Goal: Transaction & Acquisition: Purchase product/service

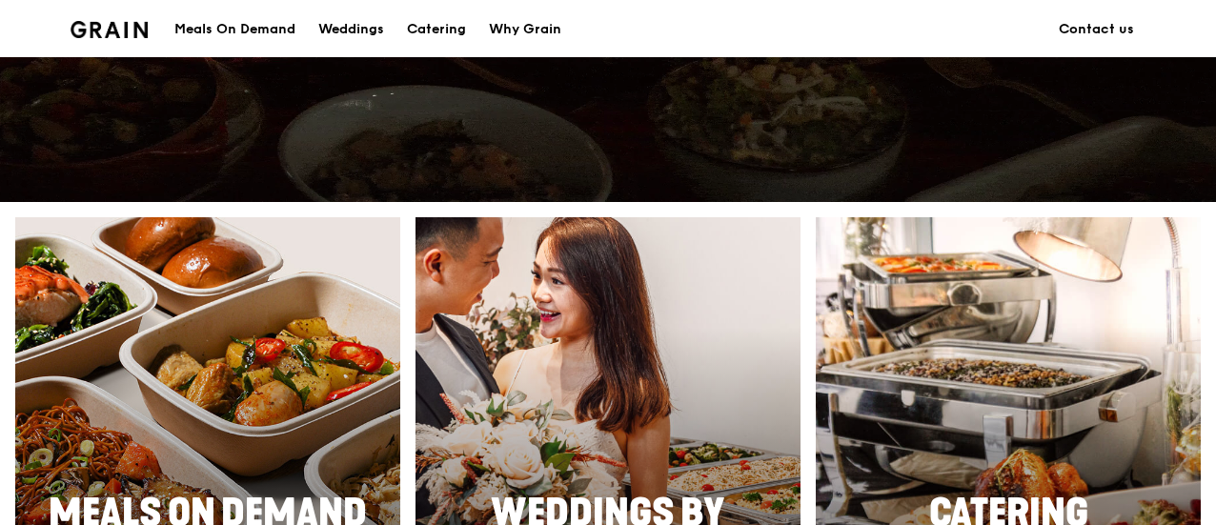
scroll to position [850, 0]
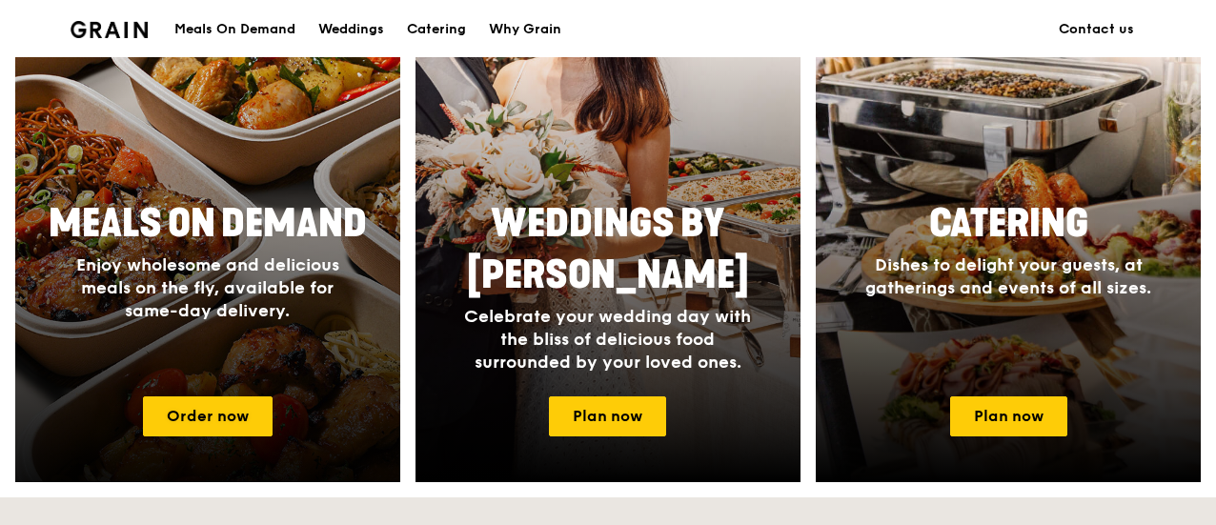
click at [244, 180] on div at bounding box center [207, 205] width 423 height 610
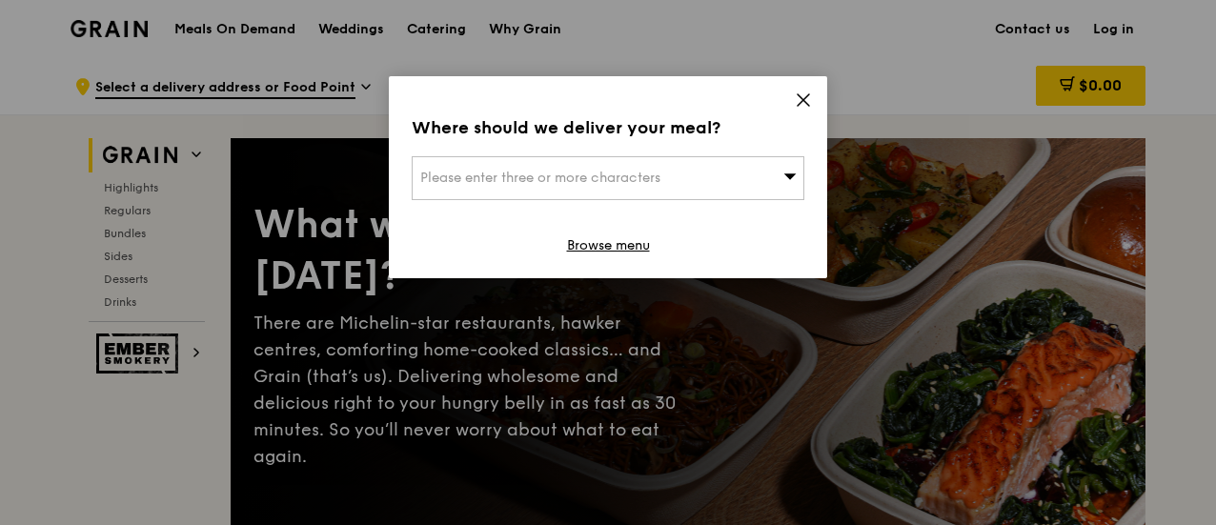
click at [815, 104] on div "Where should we deliver your meal? Please enter three or more characters Browse…" at bounding box center [608, 177] width 438 height 202
click at [808, 101] on icon at bounding box center [802, 99] width 17 height 17
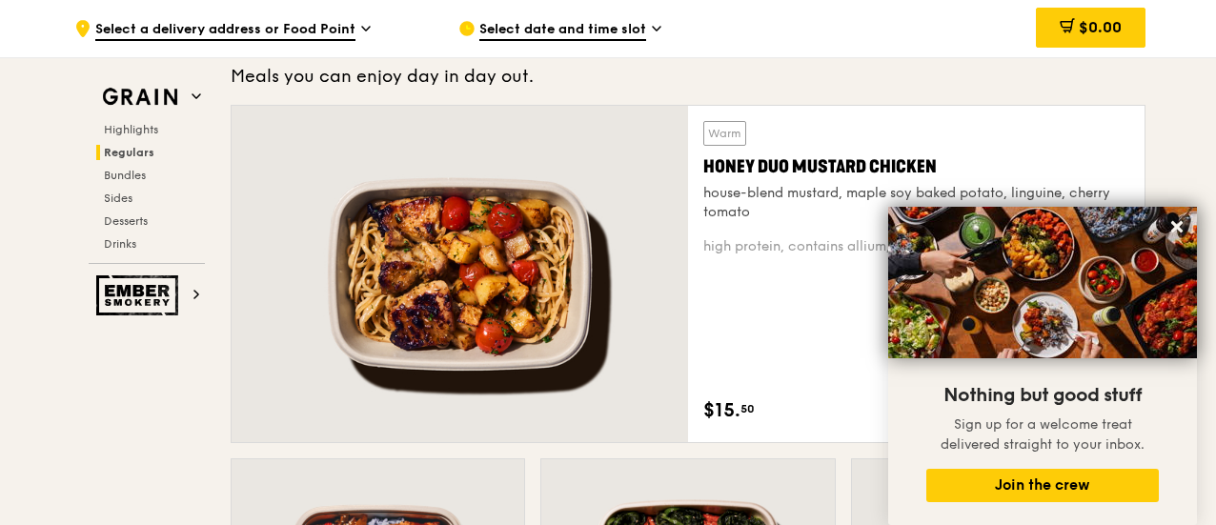
scroll to position [1304, 0]
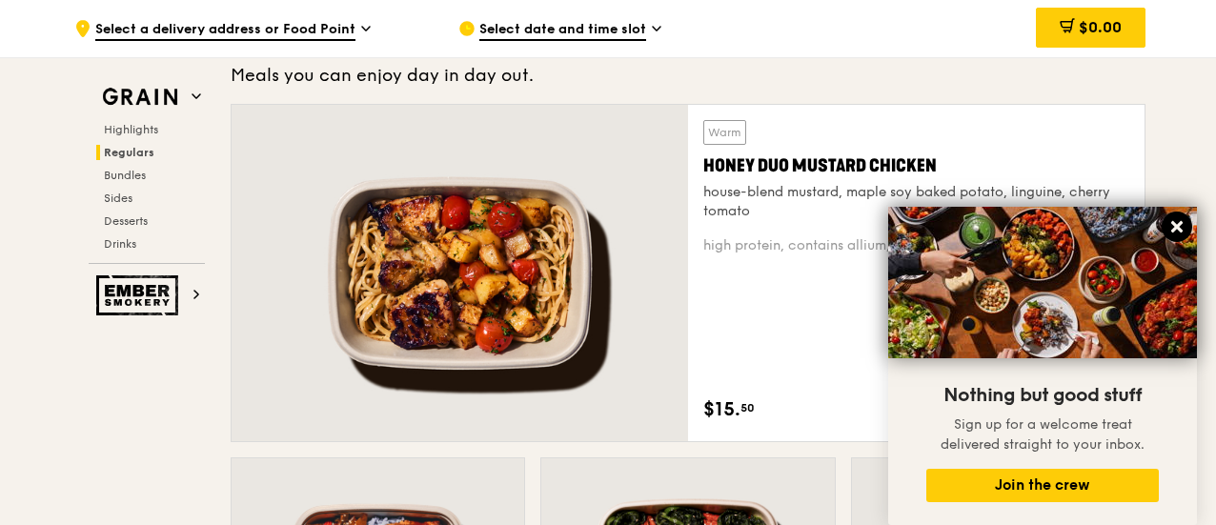
click at [1178, 231] on icon at bounding box center [1176, 226] width 11 height 11
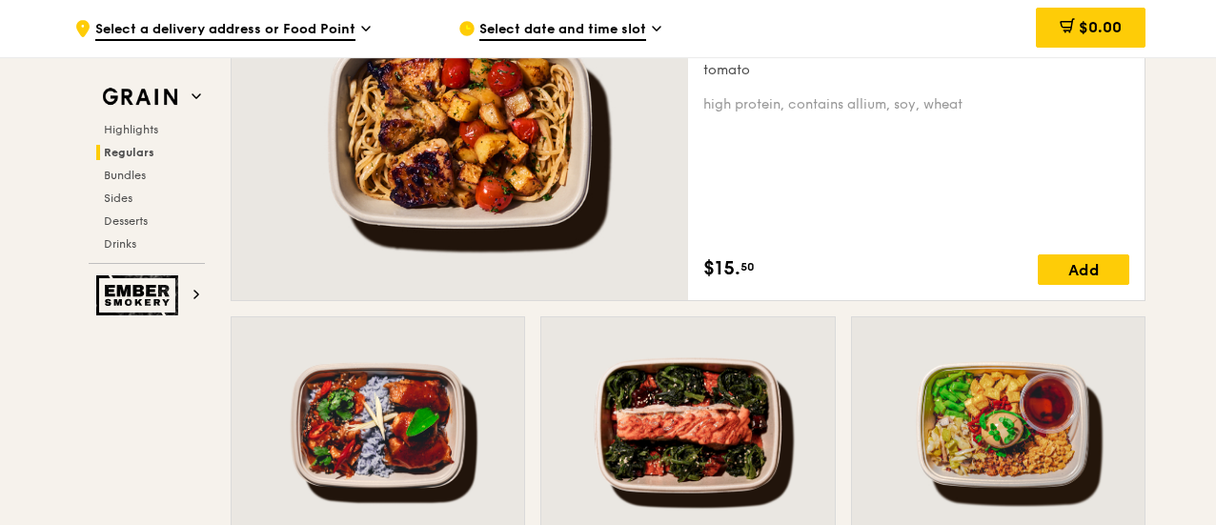
scroll to position [1487, 0]
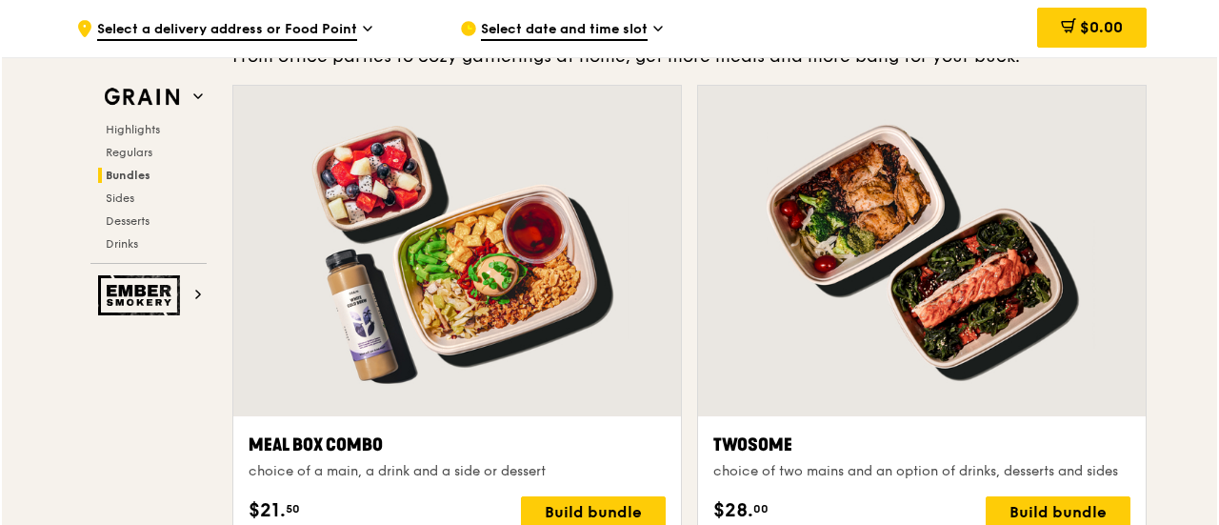
scroll to position [2850, 0]
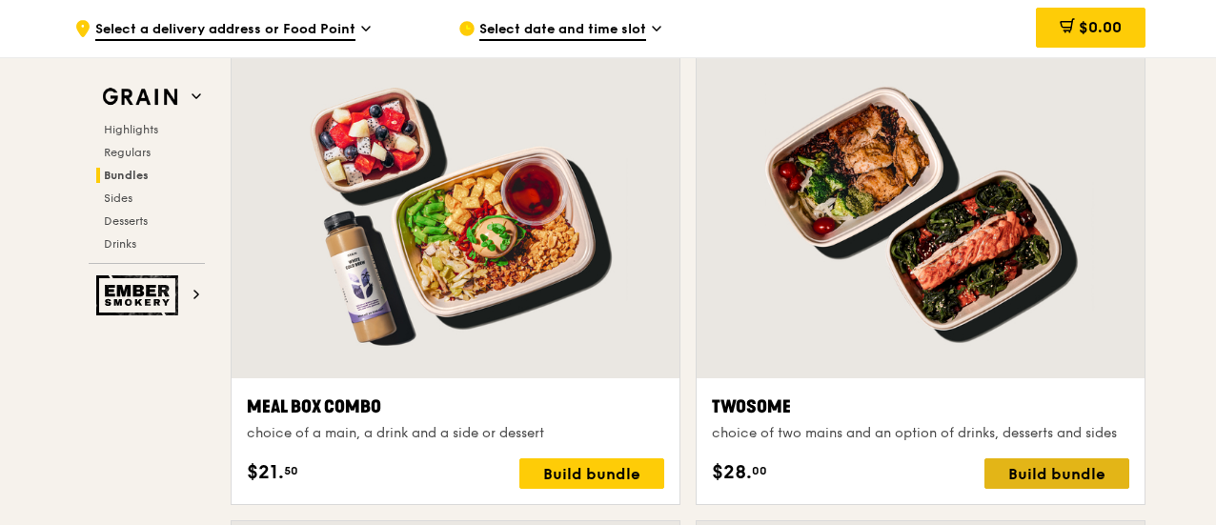
click at [1046, 464] on div "Build bundle" at bounding box center [1056, 473] width 145 height 30
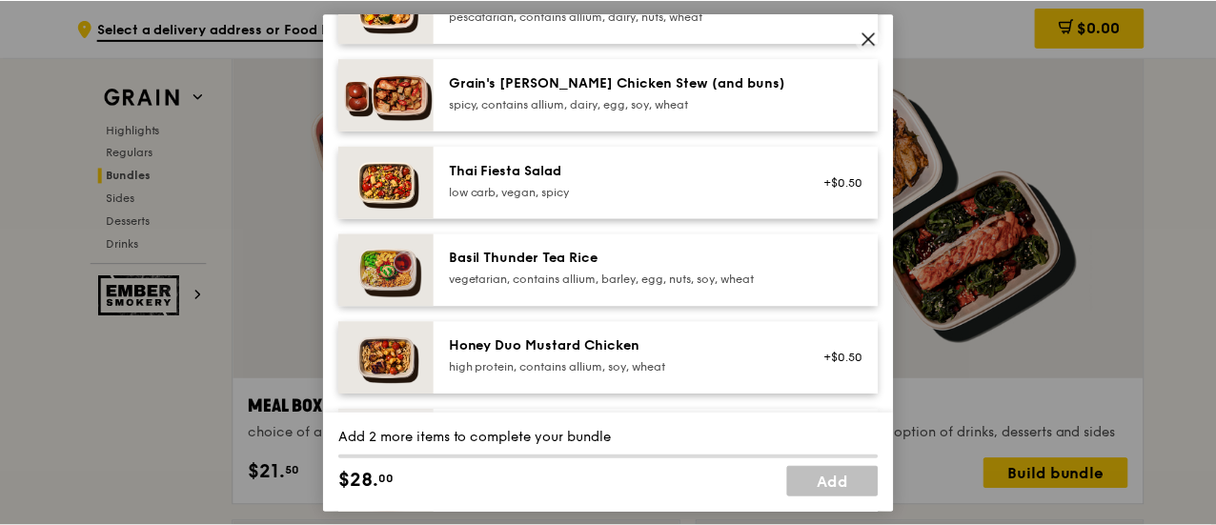
scroll to position [191, 0]
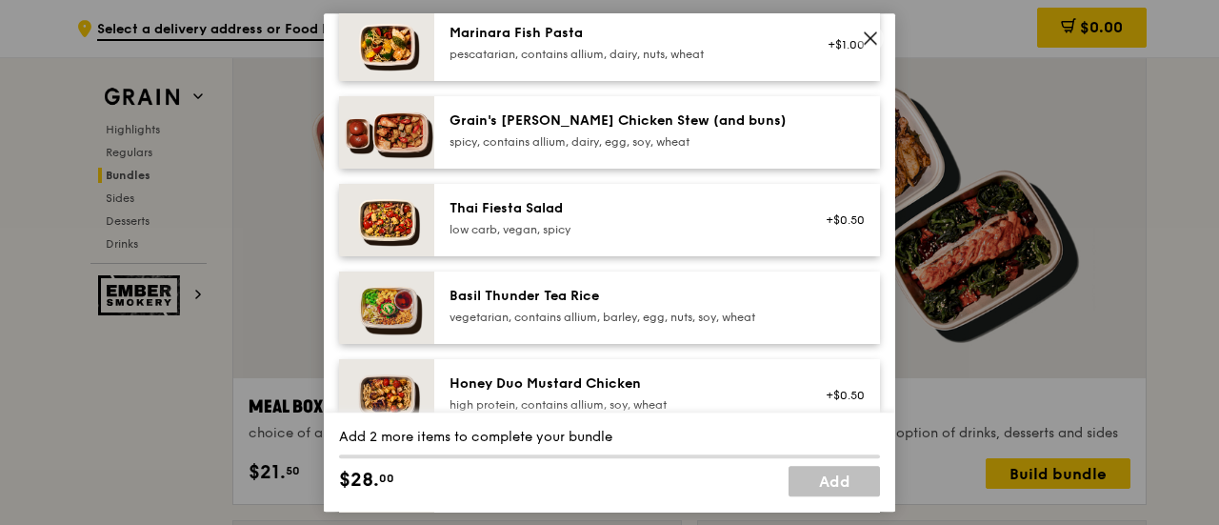
click at [875, 38] on icon at bounding box center [870, 38] width 17 height 17
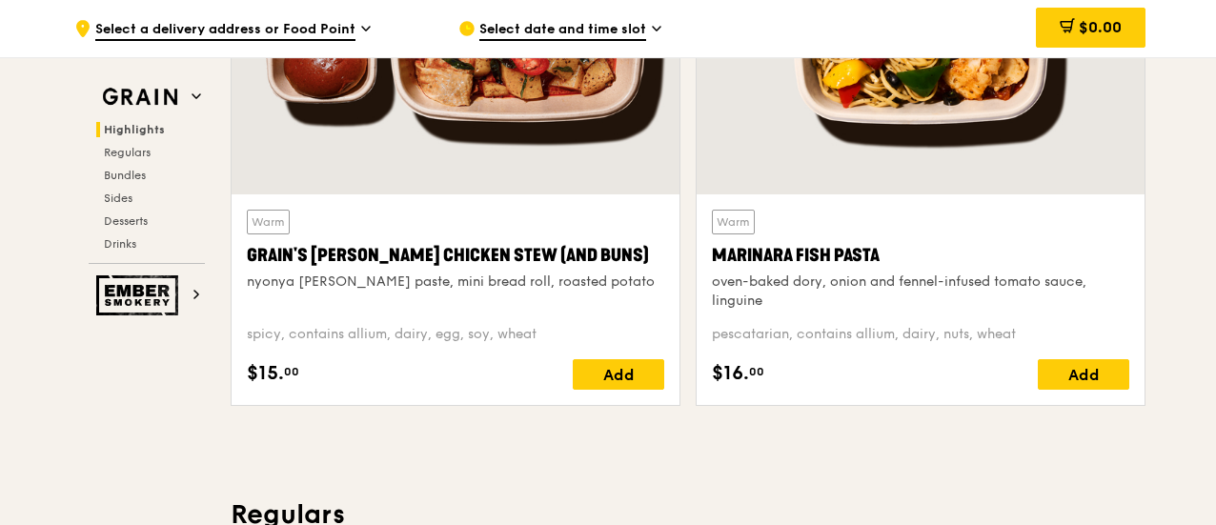
scroll to position [793, 0]
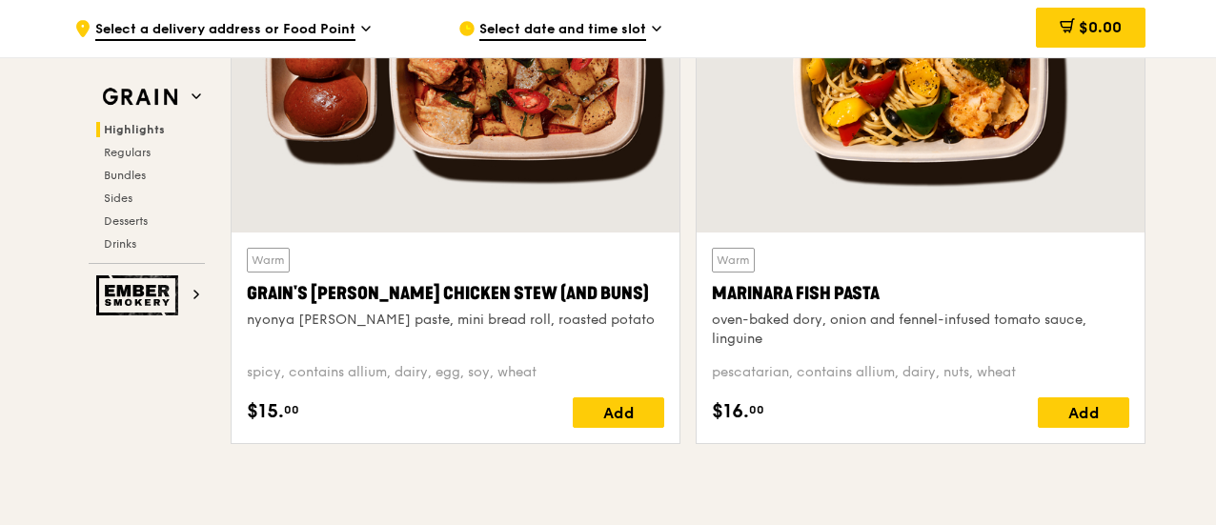
click at [865, 110] on div at bounding box center [920, 67] width 448 height 331
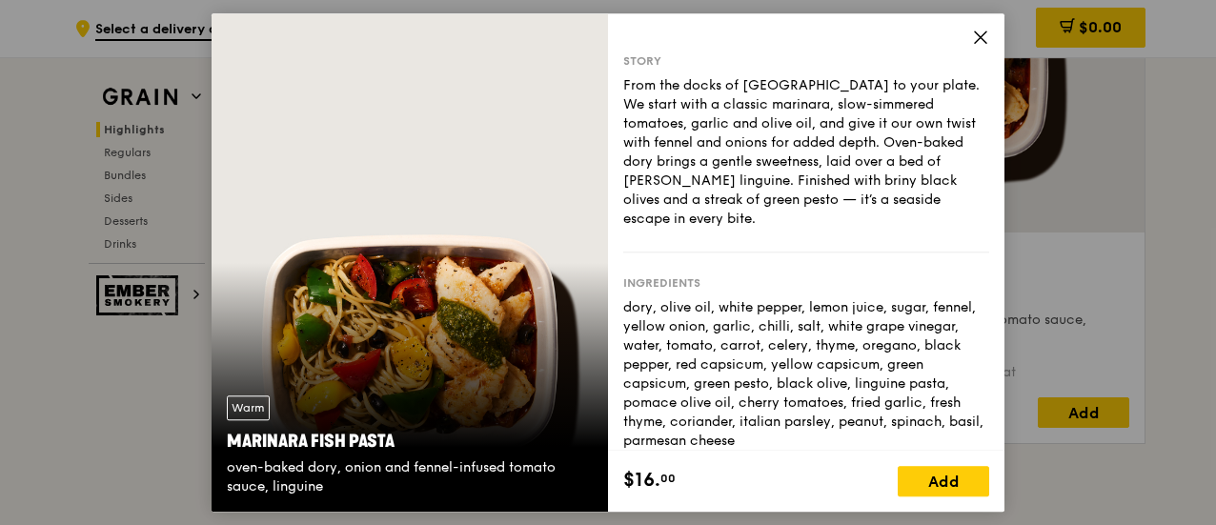
click at [983, 35] on icon at bounding box center [980, 37] width 17 height 17
